Goal: Task Accomplishment & Management: Use online tool/utility

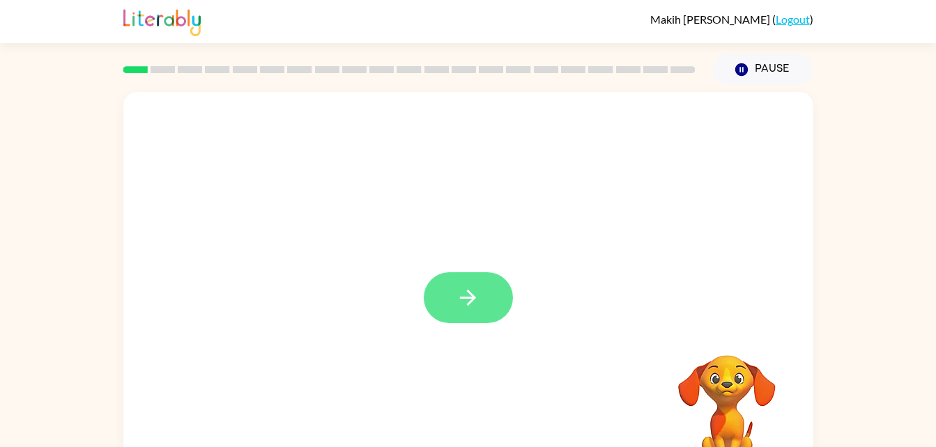
click at [467, 288] on icon "button" at bounding box center [468, 298] width 24 height 24
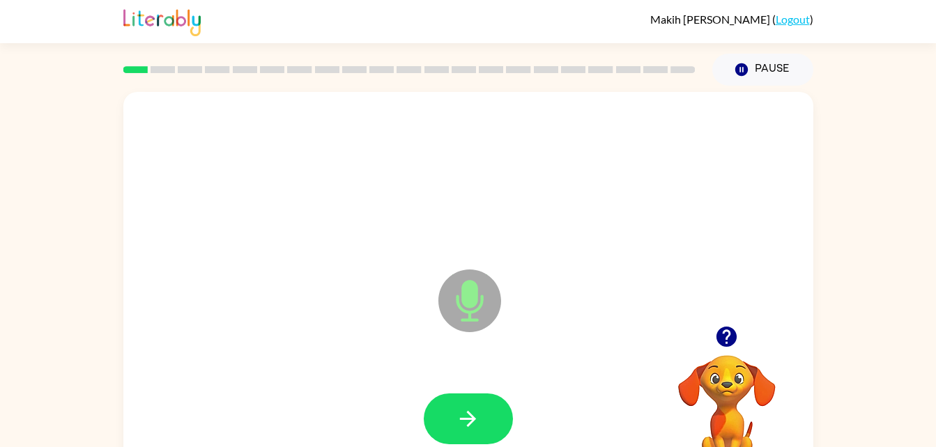
click at [493, 444] on div at bounding box center [468, 419] width 89 height 51
click at [472, 401] on button "button" at bounding box center [468, 419] width 89 height 51
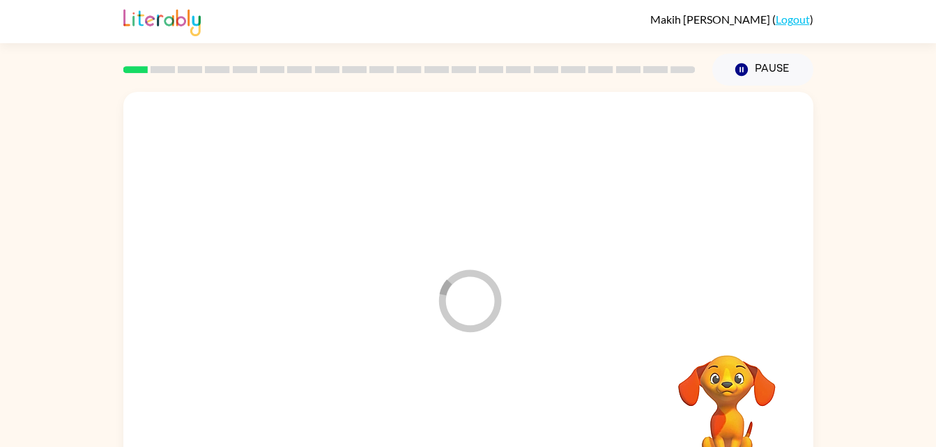
click at [504, 187] on div at bounding box center [468, 177] width 662 height 114
click at [504, 187] on div at bounding box center [468, 209] width 690 height 234
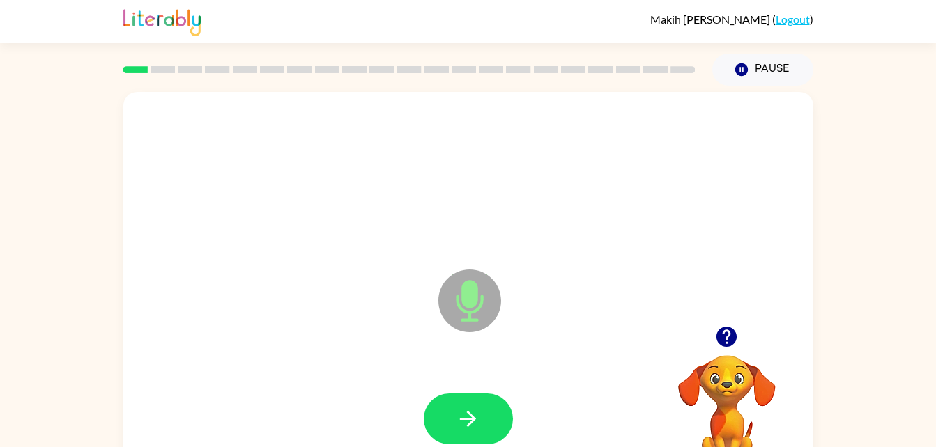
click at [495, 394] on div at bounding box center [468, 419] width 89 height 51
click at [482, 417] on button "button" at bounding box center [468, 419] width 89 height 51
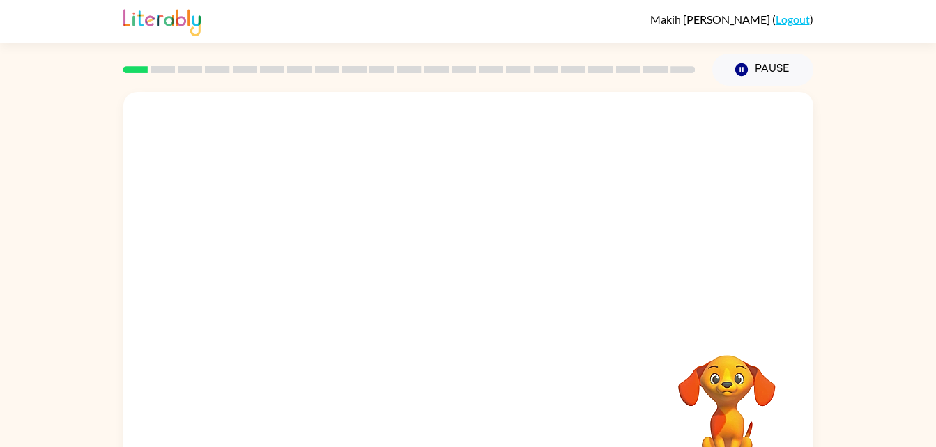
click at [504, 187] on div at bounding box center [468, 177] width 662 height 114
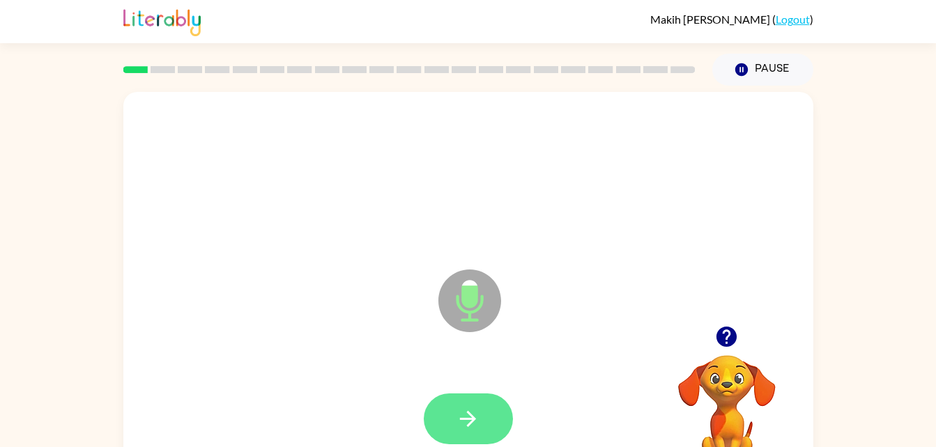
click at [459, 407] on icon "button" at bounding box center [468, 419] width 24 height 24
click at [474, 421] on icon "button" at bounding box center [468, 419] width 24 height 24
click at [481, 417] on button "button" at bounding box center [468, 419] width 89 height 51
click at [467, 435] on button "button" at bounding box center [468, 419] width 89 height 51
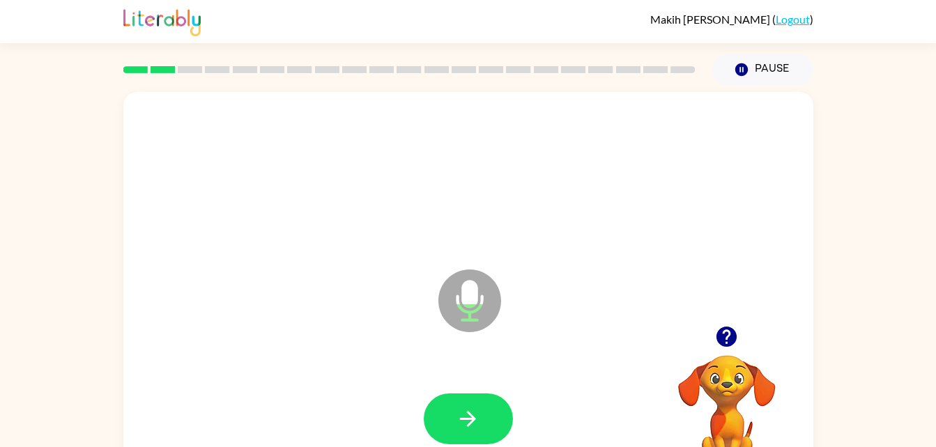
click at [504, 187] on div at bounding box center [468, 177] width 662 height 114
click at [471, 407] on icon "button" at bounding box center [468, 419] width 24 height 24
click at [504, 187] on div at bounding box center [468, 177] width 662 height 114
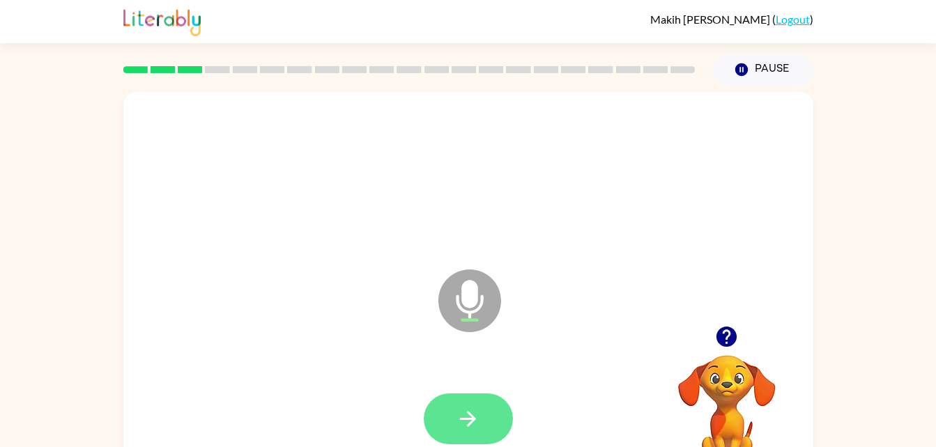
click at [472, 427] on icon "button" at bounding box center [468, 419] width 24 height 24
click at [485, 416] on button "button" at bounding box center [468, 419] width 89 height 51
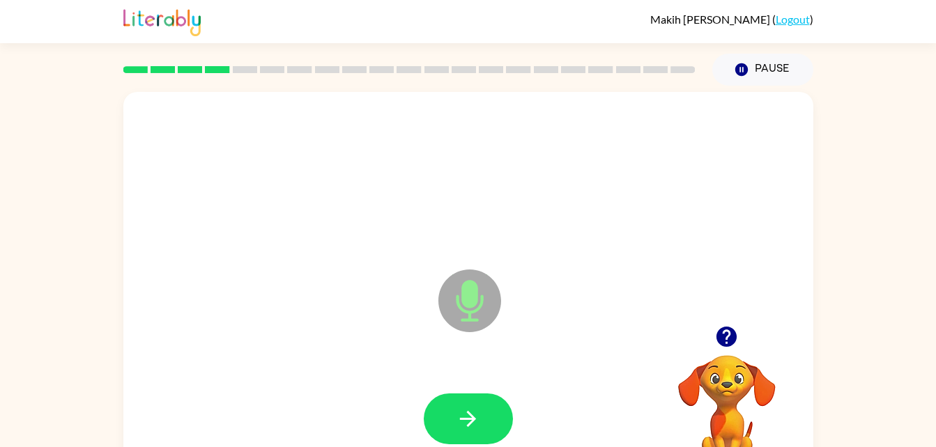
click at [504, 187] on div at bounding box center [468, 177] width 662 height 114
click at [479, 338] on icon "Microphone The Microphone is here when it is your turn to talk" at bounding box center [539, 318] width 209 height 105
click at [463, 417] on icon "button" at bounding box center [468, 419] width 24 height 24
click at [473, 412] on icon "button" at bounding box center [468, 419] width 24 height 24
click at [463, 424] on icon "button" at bounding box center [468, 419] width 24 height 24
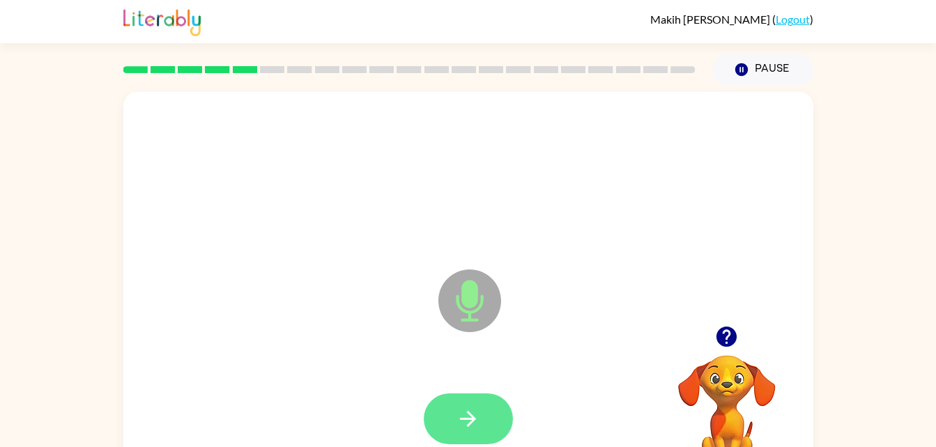
click at [472, 418] on icon "button" at bounding box center [468, 419] width 16 height 16
click at [500, 412] on button "button" at bounding box center [468, 419] width 89 height 51
click at [467, 420] on icon "button" at bounding box center [468, 419] width 24 height 24
click at [484, 416] on button "button" at bounding box center [468, 419] width 89 height 51
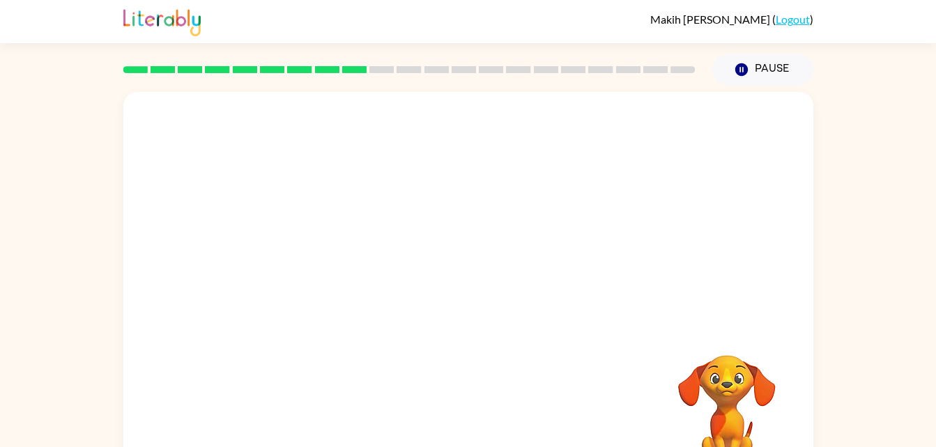
click at [504, 187] on div at bounding box center [468, 209] width 690 height 234
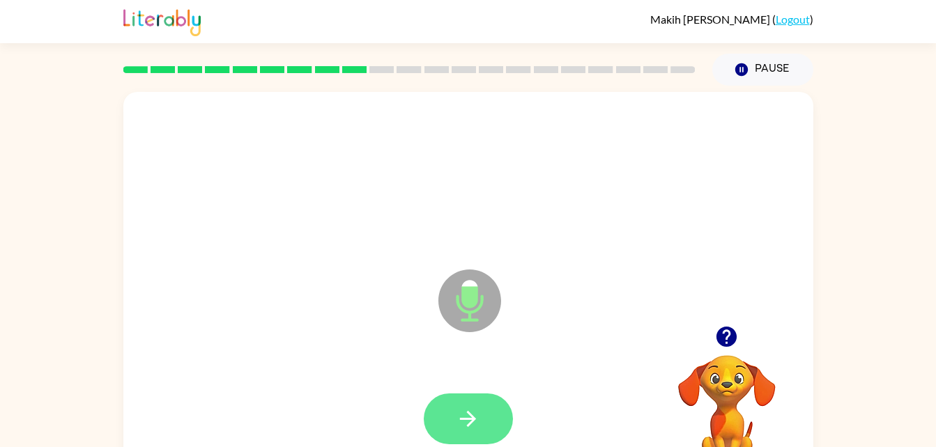
click at [488, 408] on button "button" at bounding box center [468, 419] width 89 height 51
click at [474, 426] on icon "button" at bounding box center [468, 419] width 24 height 24
click at [467, 396] on button "button" at bounding box center [468, 419] width 89 height 51
click at [464, 413] on icon "button" at bounding box center [468, 419] width 24 height 24
click at [477, 420] on icon "button" at bounding box center [468, 419] width 24 height 24
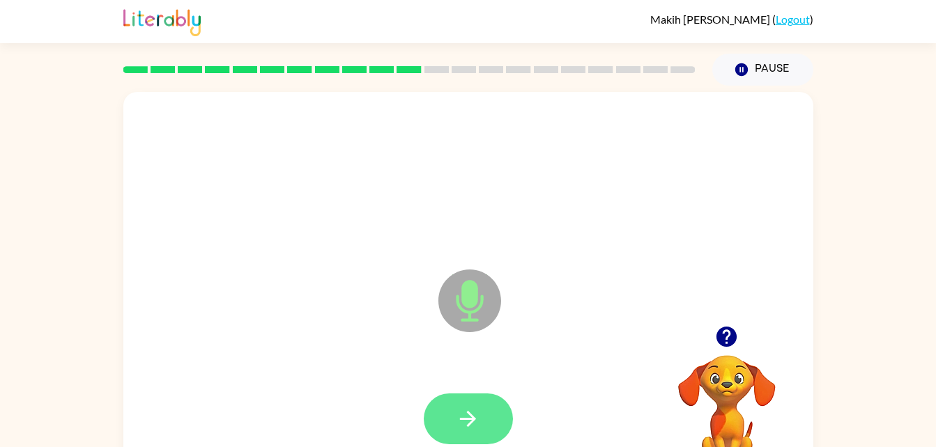
click at [502, 420] on button "button" at bounding box center [468, 419] width 89 height 51
click at [499, 397] on button "button" at bounding box center [468, 419] width 89 height 51
click at [473, 410] on icon "button" at bounding box center [468, 419] width 24 height 24
click at [493, 418] on button "button" at bounding box center [468, 419] width 89 height 51
click at [471, 420] on icon "button" at bounding box center [468, 419] width 24 height 24
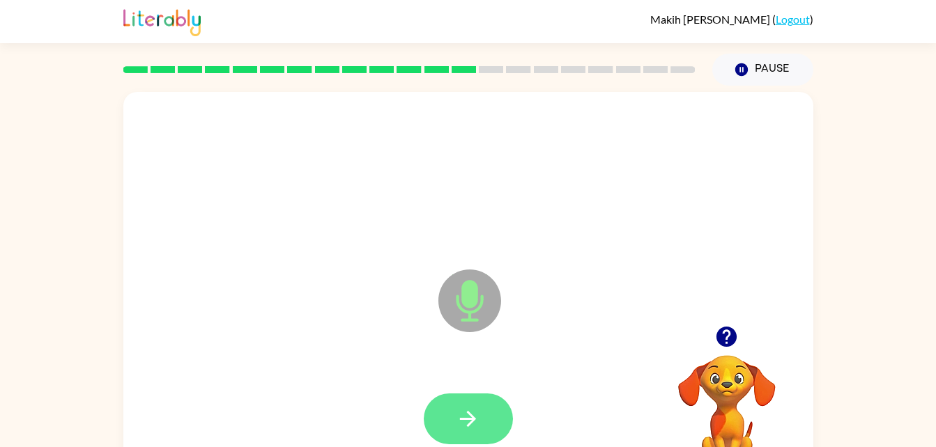
click at [490, 418] on button "button" at bounding box center [468, 419] width 89 height 51
click at [459, 376] on div at bounding box center [468, 419] width 662 height 114
click at [493, 410] on button "button" at bounding box center [468, 419] width 89 height 51
click at [474, 418] on icon "button" at bounding box center [468, 419] width 16 height 16
click at [433, 394] on div at bounding box center [468, 419] width 89 height 51
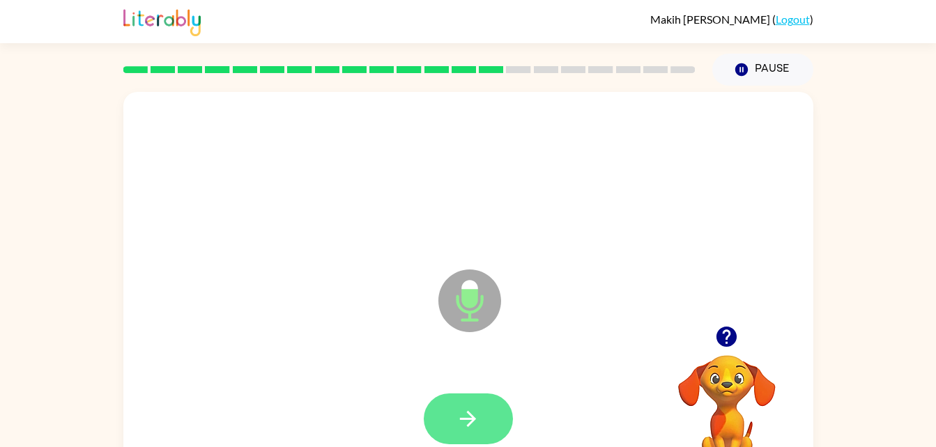
click at [473, 394] on button "button" at bounding box center [468, 419] width 89 height 51
click at [500, 440] on button "button" at bounding box center [468, 419] width 89 height 51
click at [488, 414] on button "button" at bounding box center [468, 419] width 89 height 51
click at [490, 408] on button "button" at bounding box center [468, 419] width 89 height 51
click at [461, 426] on icon "button" at bounding box center [468, 419] width 24 height 24
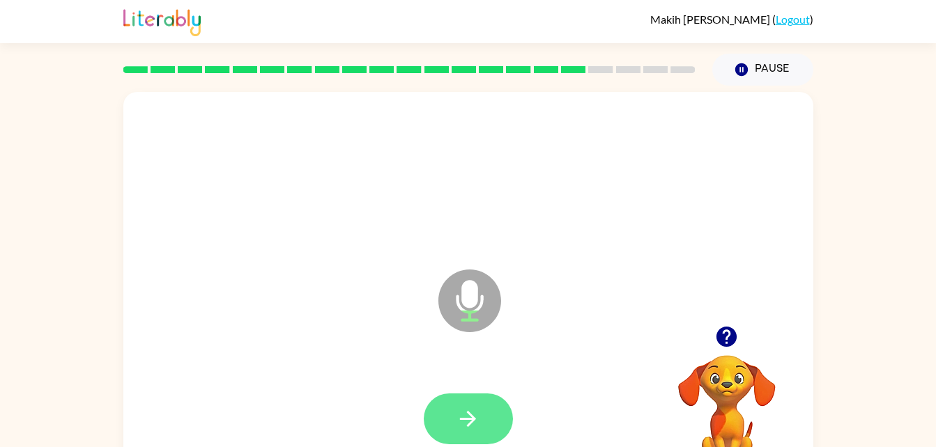
click at [463, 433] on button "button" at bounding box center [468, 419] width 89 height 51
click at [460, 419] on icon "button" at bounding box center [468, 419] width 16 height 16
click at [472, 403] on button "button" at bounding box center [468, 419] width 89 height 51
click at [470, 407] on icon "button" at bounding box center [468, 419] width 24 height 24
click at [467, 412] on icon "button" at bounding box center [468, 419] width 16 height 16
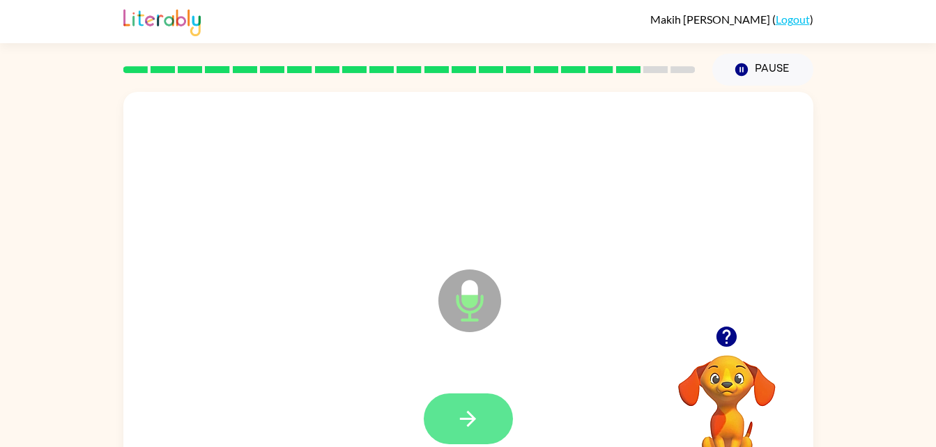
click at [470, 407] on icon "button" at bounding box center [468, 419] width 24 height 24
click at [456, 419] on icon "button" at bounding box center [468, 419] width 24 height 24
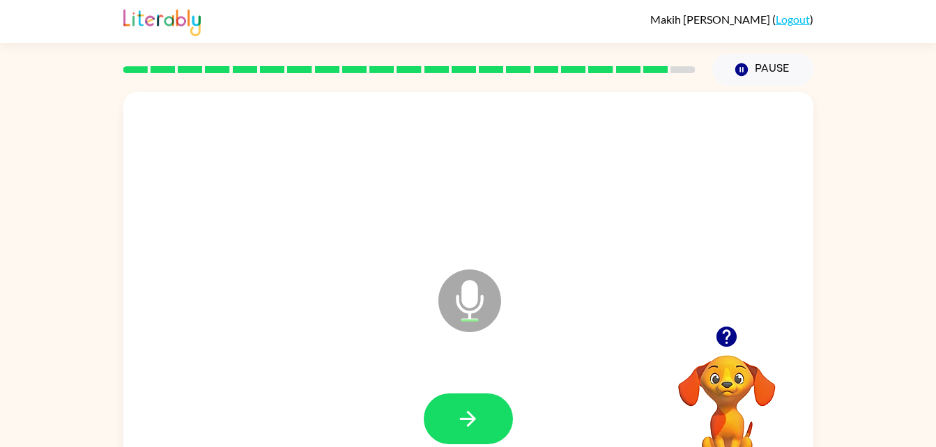
click at [511, 431] on div at bounding box center [468, 419] width 89 height 51
